Goal: Register for event/course

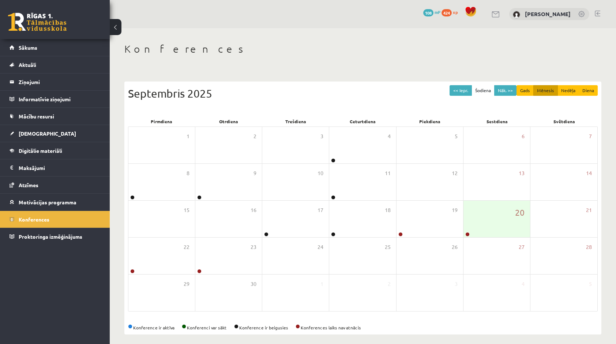
scroll to position [4, 0]
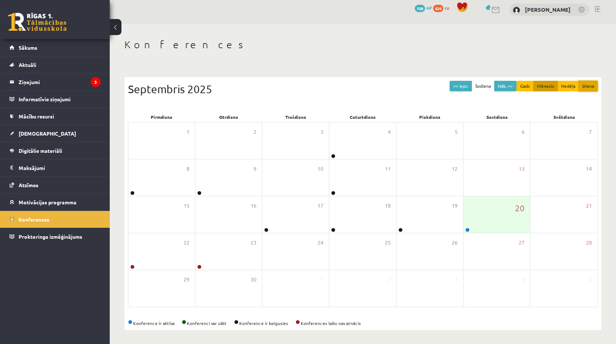
click at [588, 86] on button "Diena" at bounding box center [588, 86] width 19 height 11
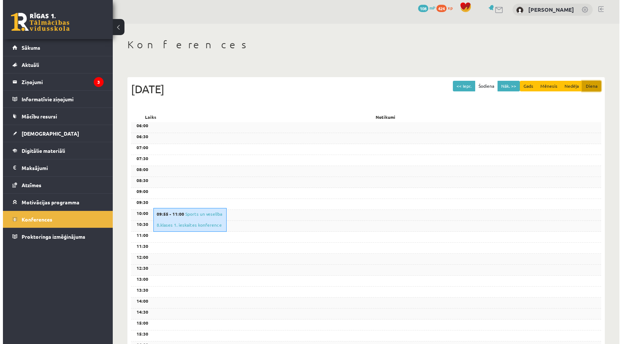
scroll to position [0, 0]
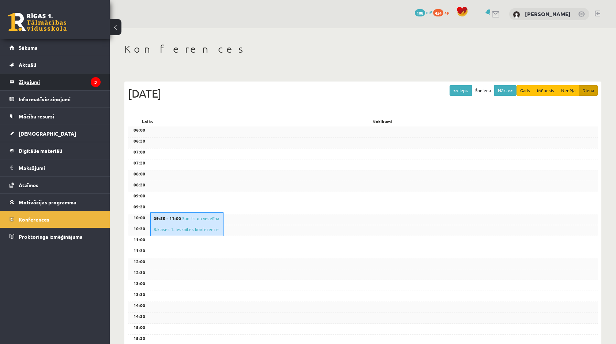
click at [46, 77] on legend "Ziņojumi 3" at bounding box center [60, 82] width 82 height 17
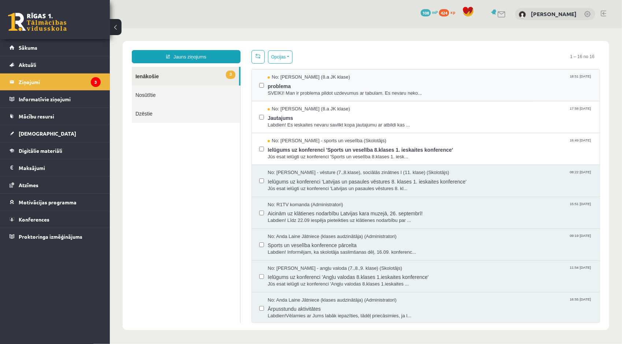
click at [292, 98] on div "No: Nikola Silāre (8.a JK klase) 18:51 19/09/2025 problema SVEIKI! Man ir probl…" at bounding box center [425, 85] width 348 height 32
click at [289, 94] on span "SVEIKI! Man ir problema pildot uzdevumus ar tabulam. Es nevaru neko..." at bounding box center [429, 93] width 325 height 7
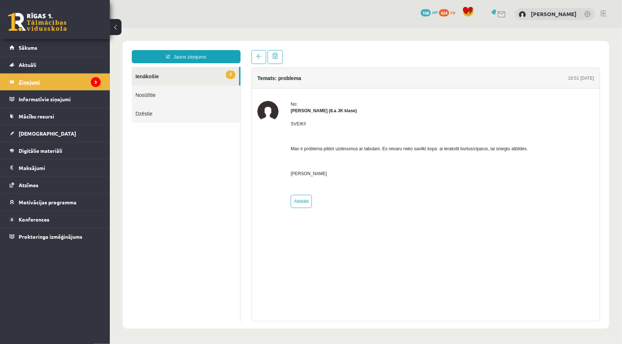
click at [39, 80] on legend "Ziņojumi 3" at bounding box center [60, 82] width 82 height 17
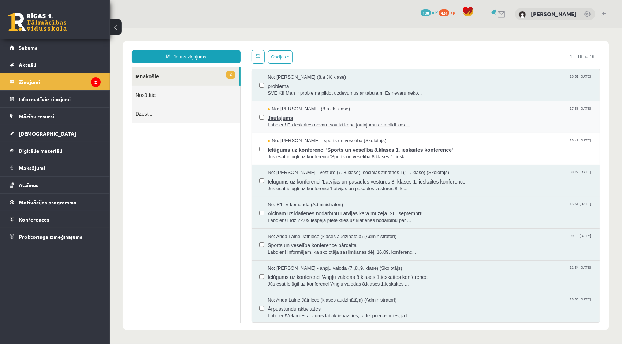
click at [333, 119] on span "Jautajums" at bounding box center [429, 116] width 325 height 9
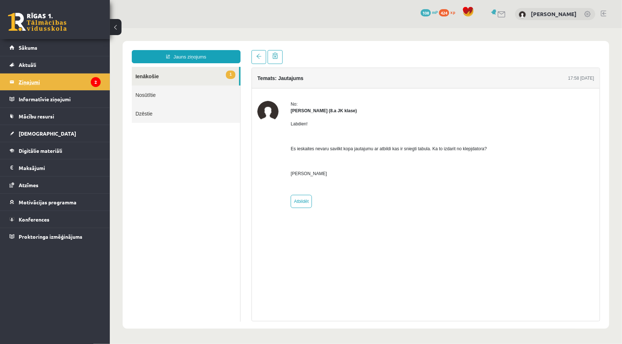
click at [78, 83] on legend "Ziņojumi 2" at bounding box center [60, 82] width 82 height 17
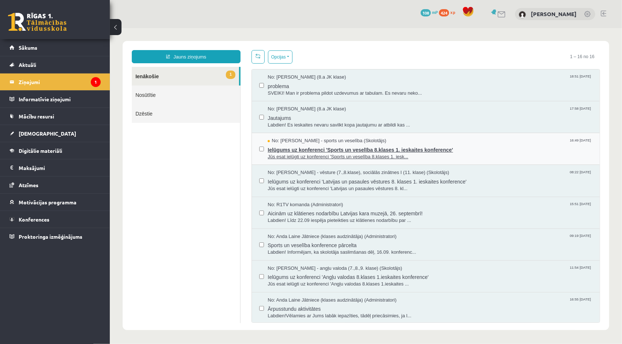
click at [340, 156] on span "Jūs esat ielūgti uz konferenci 'Sports un veselība 8.klases 1. iesk..." at bounding box center [429, 156] width 325 height 7
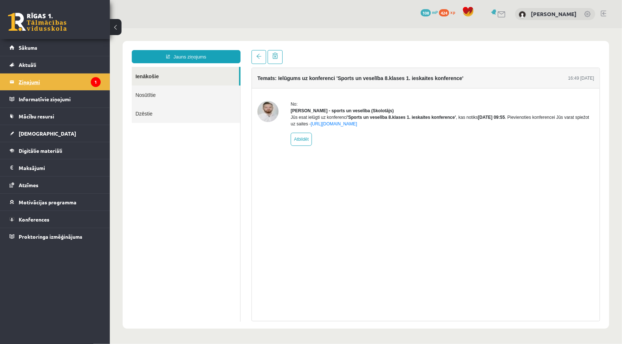
click at [52, 80] on legend "Ziņojumi 1" at bounding box center [60, 82] width 82 height 17
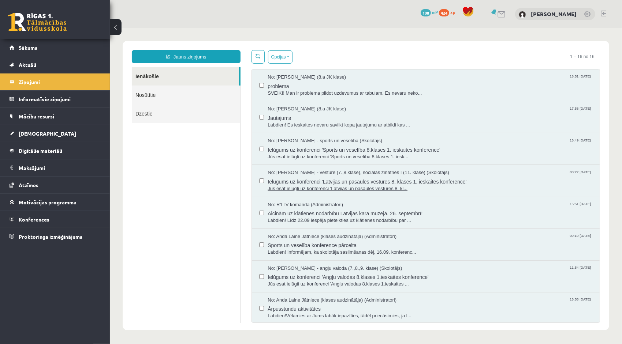
click at [320, 180] on span "Ielūgums uz konferenci 'Latvijas un pasaules vēstures 8. klases 1. ieskaites ko…" at bounding box center [429, 180] width 325 height 9
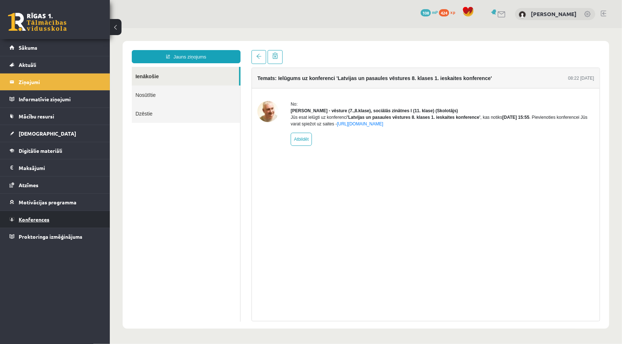
click at [31, 225] on link "Konferences" at bounding box center [55, 219] width 91 height 17
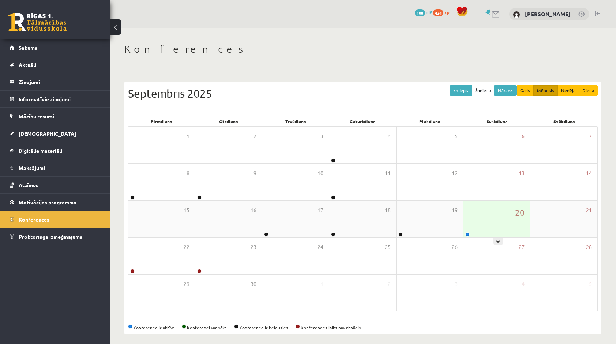
click at [481, 216] on div "20" at bounding box center [497, 219] width 67 height 37
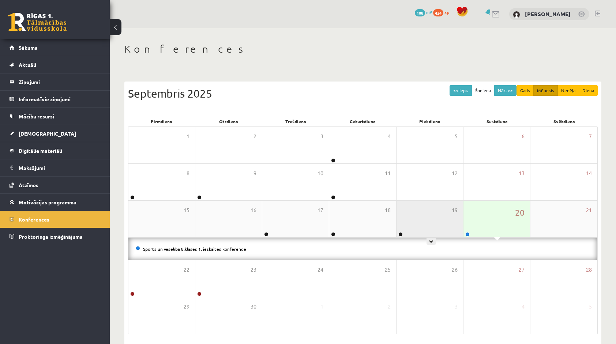
click at [409, 215] on div "19" at bounding box center [430, 219] width 67 height 37
click at [476, 201] on div "20" at bounding box center [497, 219] width 67 height 37
click at [584, 87] on button "Diena" at bounding box center [588, 90] width 19 height 11
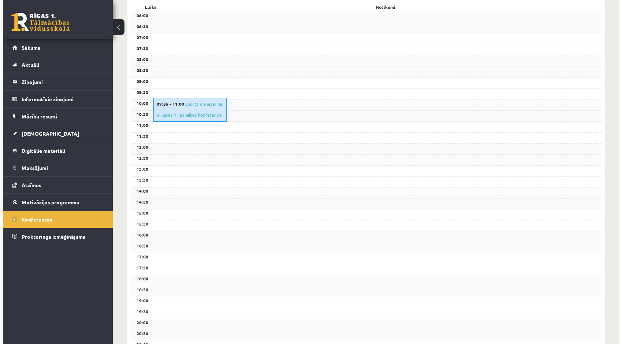
scroll to position [98, 0]
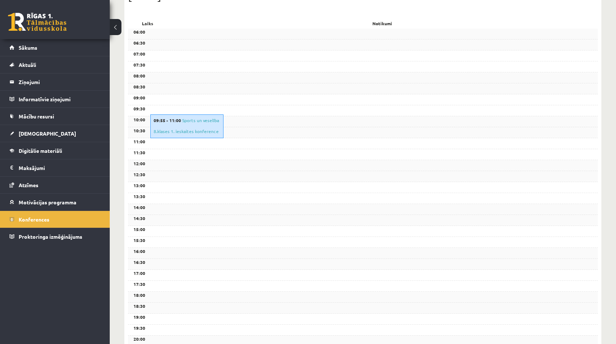
click at [172, 127] on div "09:55 - 11:00 Sports un veselība 8.klases 1. ieskaites konference" at bounding box center [186, 127] width 73 height 24
click at [172, 129] on link "Sports un veselība 8.klases 1. ieskaites konference" at bounding box center [186, 125] width 65 height 17
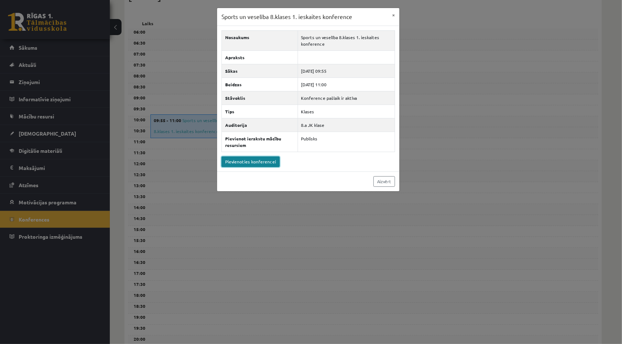
click at [231, 157] on link "Pievienoties konferencei" at bounding box center [250, 162] width 58 height 11
